Goal: Check status

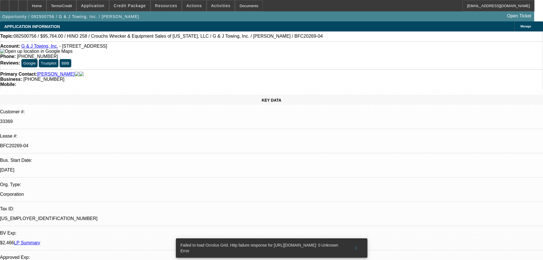
select select "0"
select select "3"
select select "0"
select select "6"
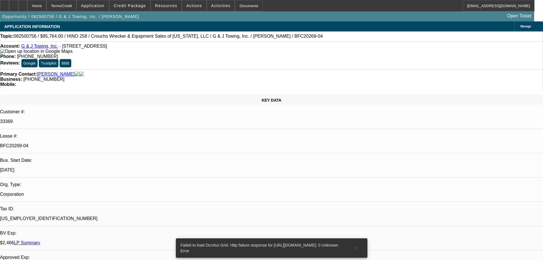
select select "0"
select select "6"
select select "0"
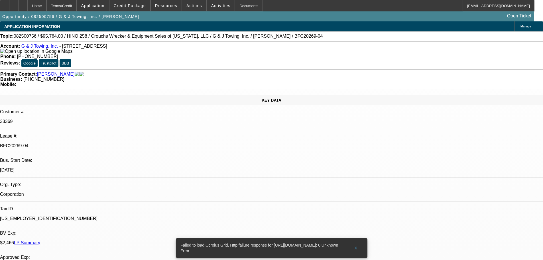
select select "0"
select select "6"
select select "0"
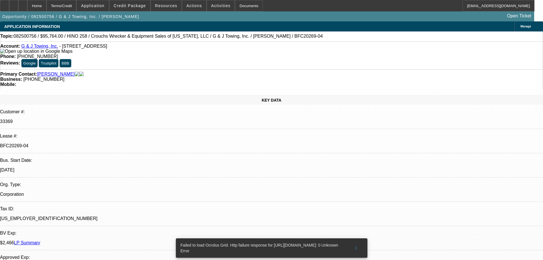
select select "3"
select select "0"
select select "6"
drag, startPoint x: 96, startPoint y: 96, endPoint x: 13, endPoint y: 101, distance: 83.1
click at [56, 134] on div "Lease #: BFC20269-04" at bounding box center [271, 144] width 543 height 20
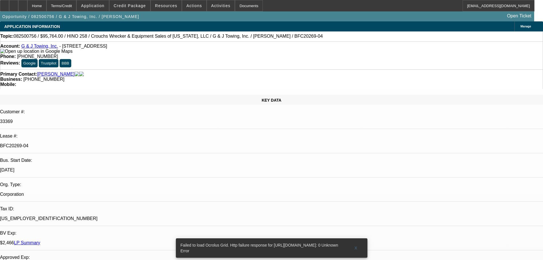
copy div "BFC20269-04"
